Goal: Use online tool/utility

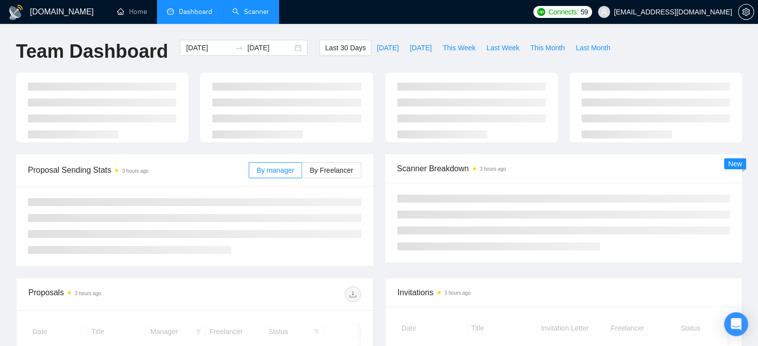
click at [260, 7] on link "Scanner" at bounding box center [250, 11] width 37 height 8
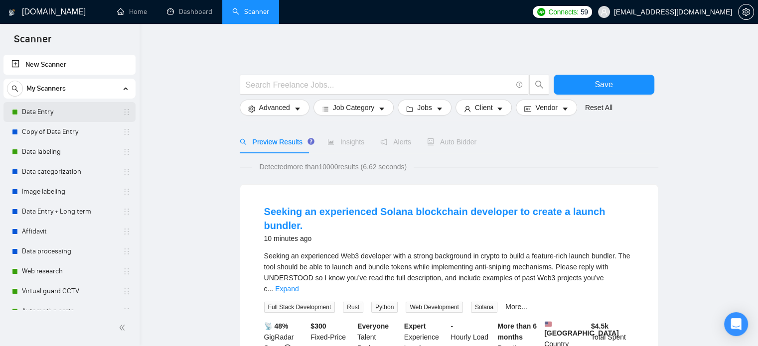
click at [95, 111] on link "Data Entry" at bounding box center [69, 112] width 95 height 20
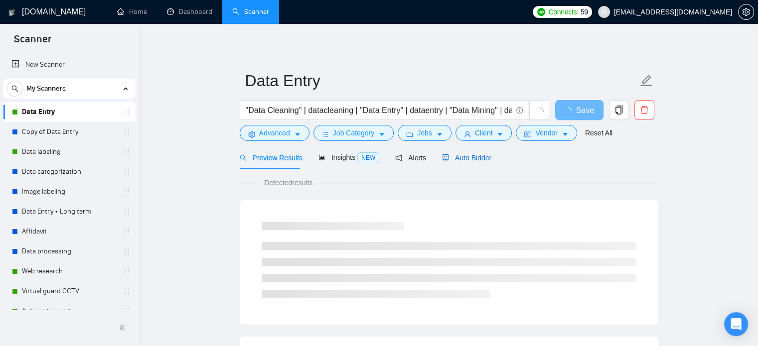
click at [465, 158] on span "Auto Bidder" at bounding box center [466, 158] width 49 height 8
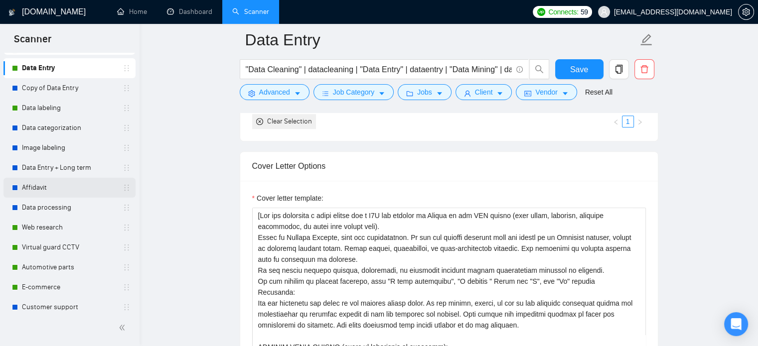
scroll to position [100, 0]
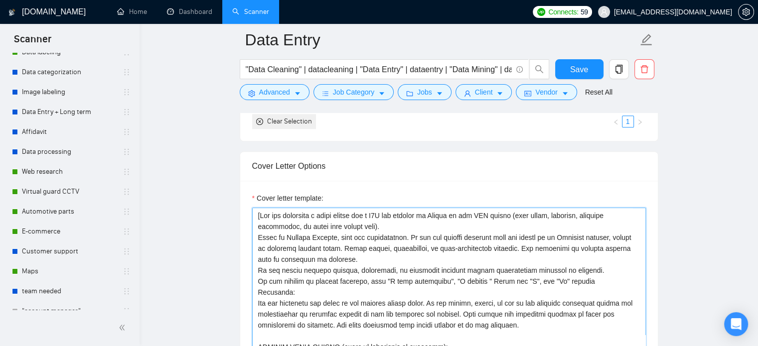
click at [340, 262] on textarea "Cover letter template:" at bounding box center [448, 320] width 393 height 224
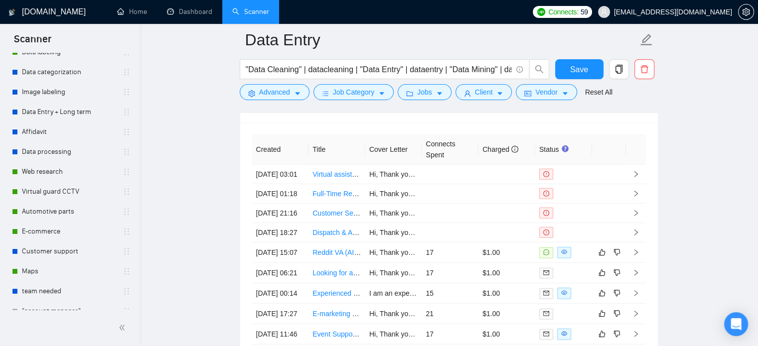
scroll to position [2689, 0]
